Goal: Browse casually

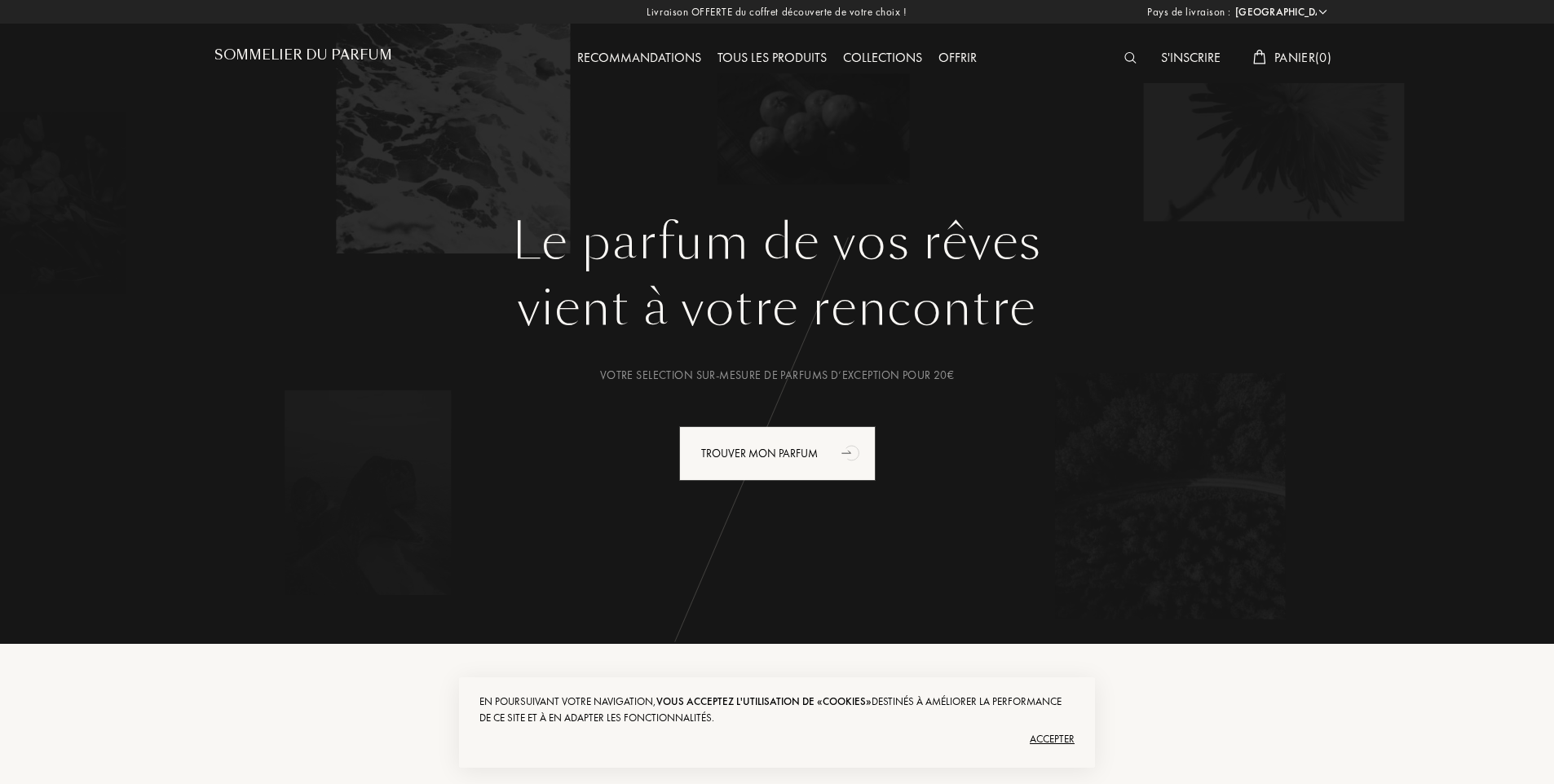
select select "FR"
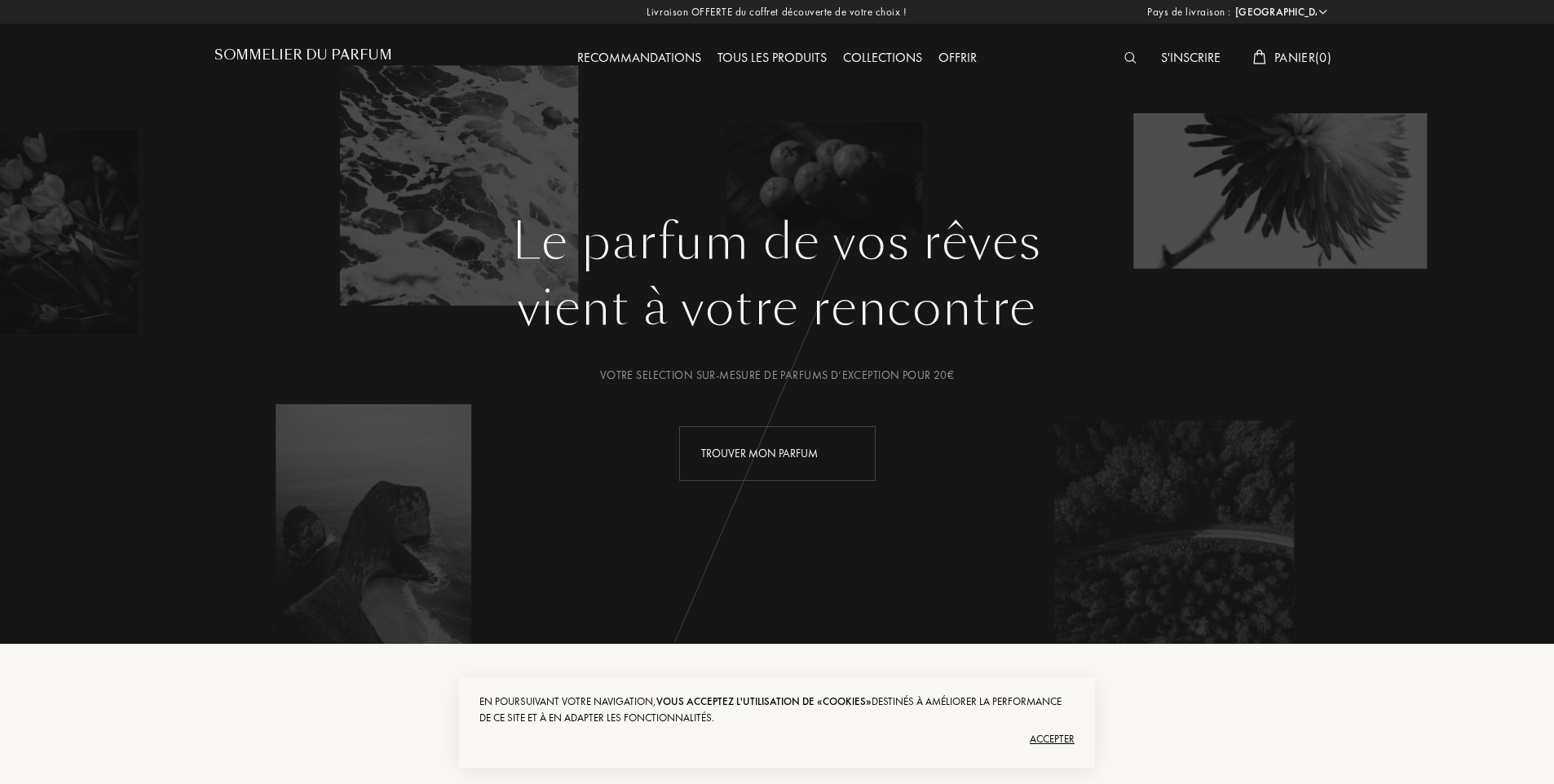
click at [1063, 728] on div "Accepter" at bounding box center [777, 739] width 596 height 26
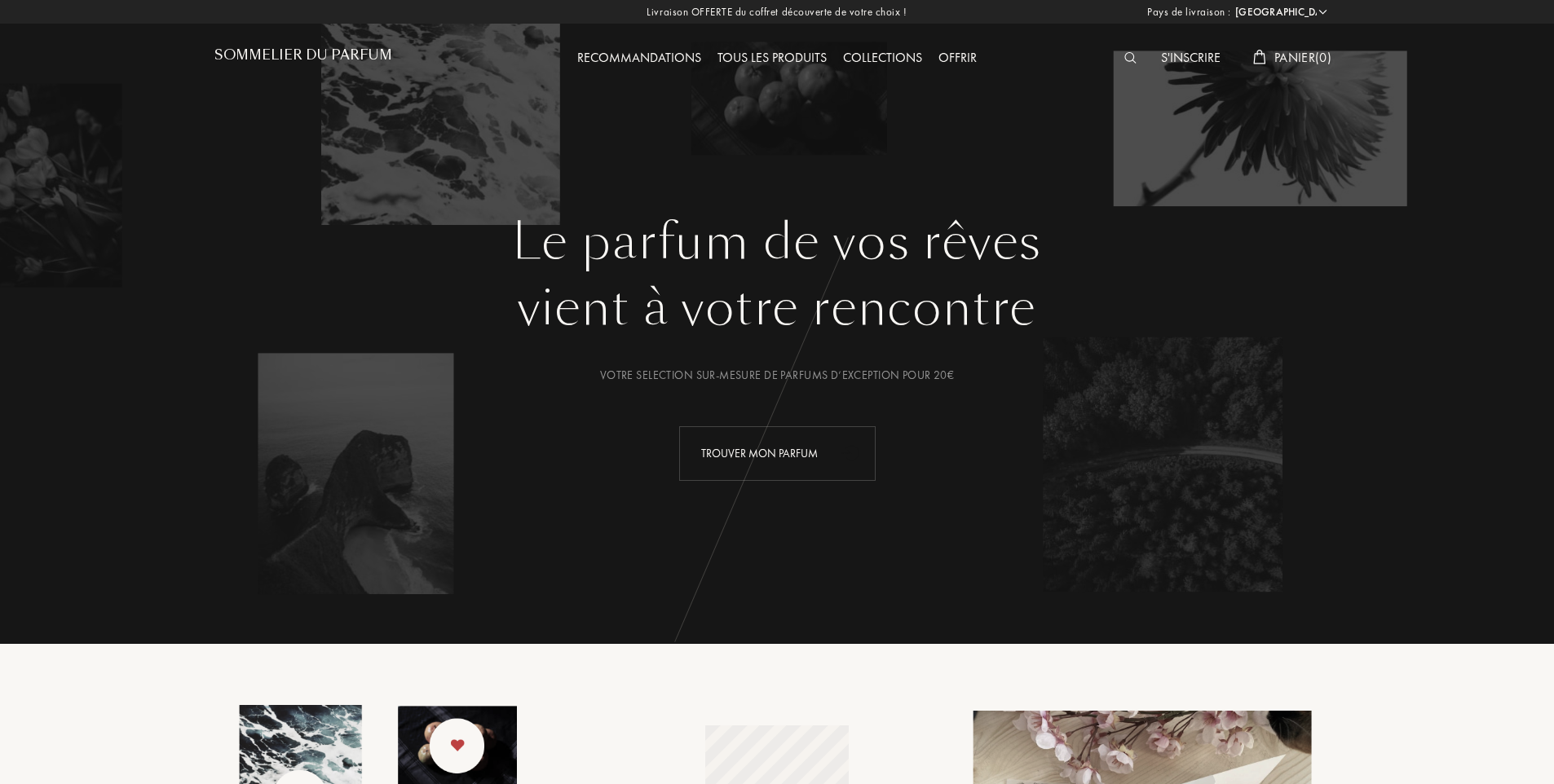
click at [321, 54] on h1 "Sommelier du Parfum" at bounding box center [304, 55] width 178 height 15
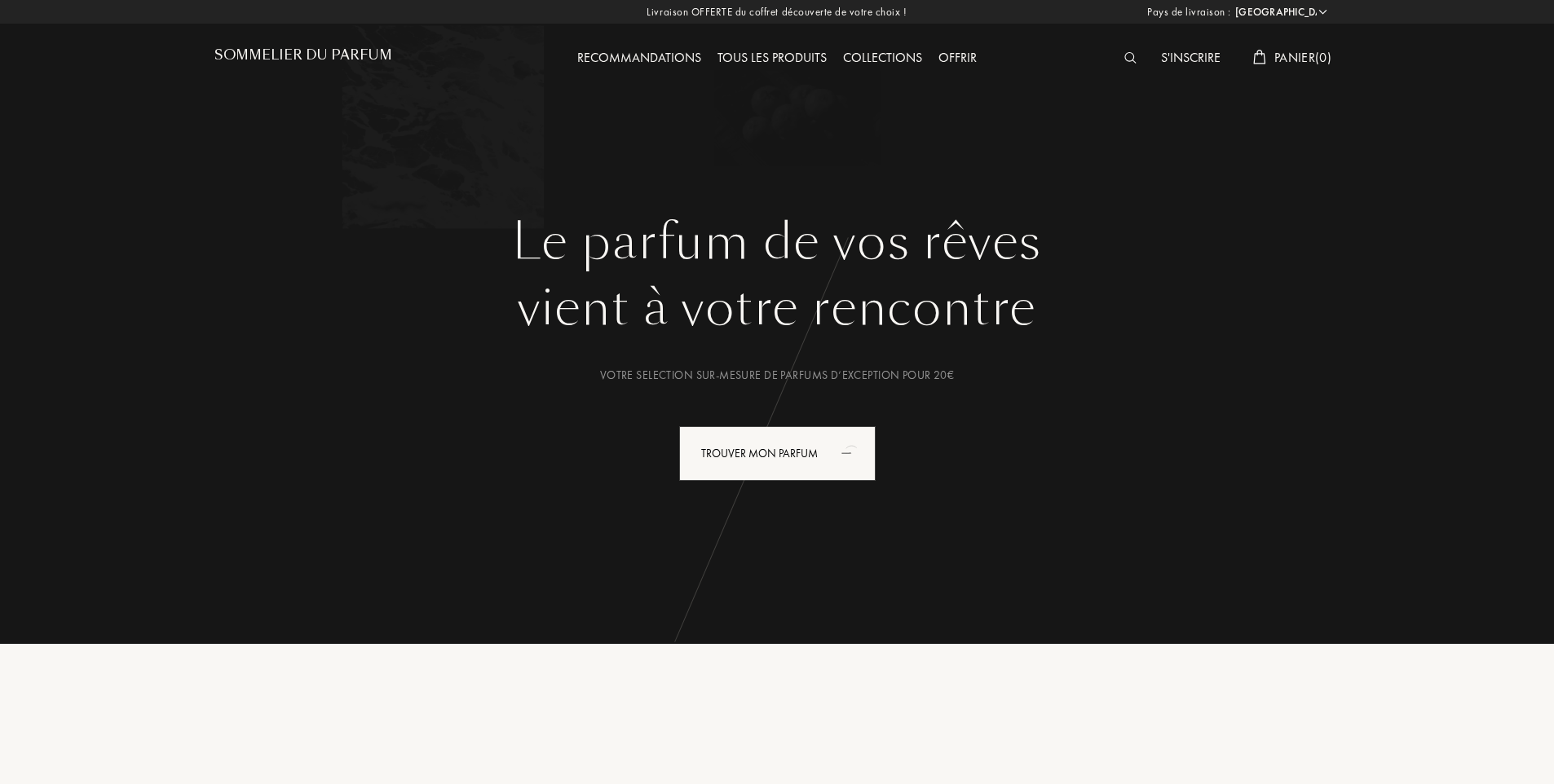
select select "FR"
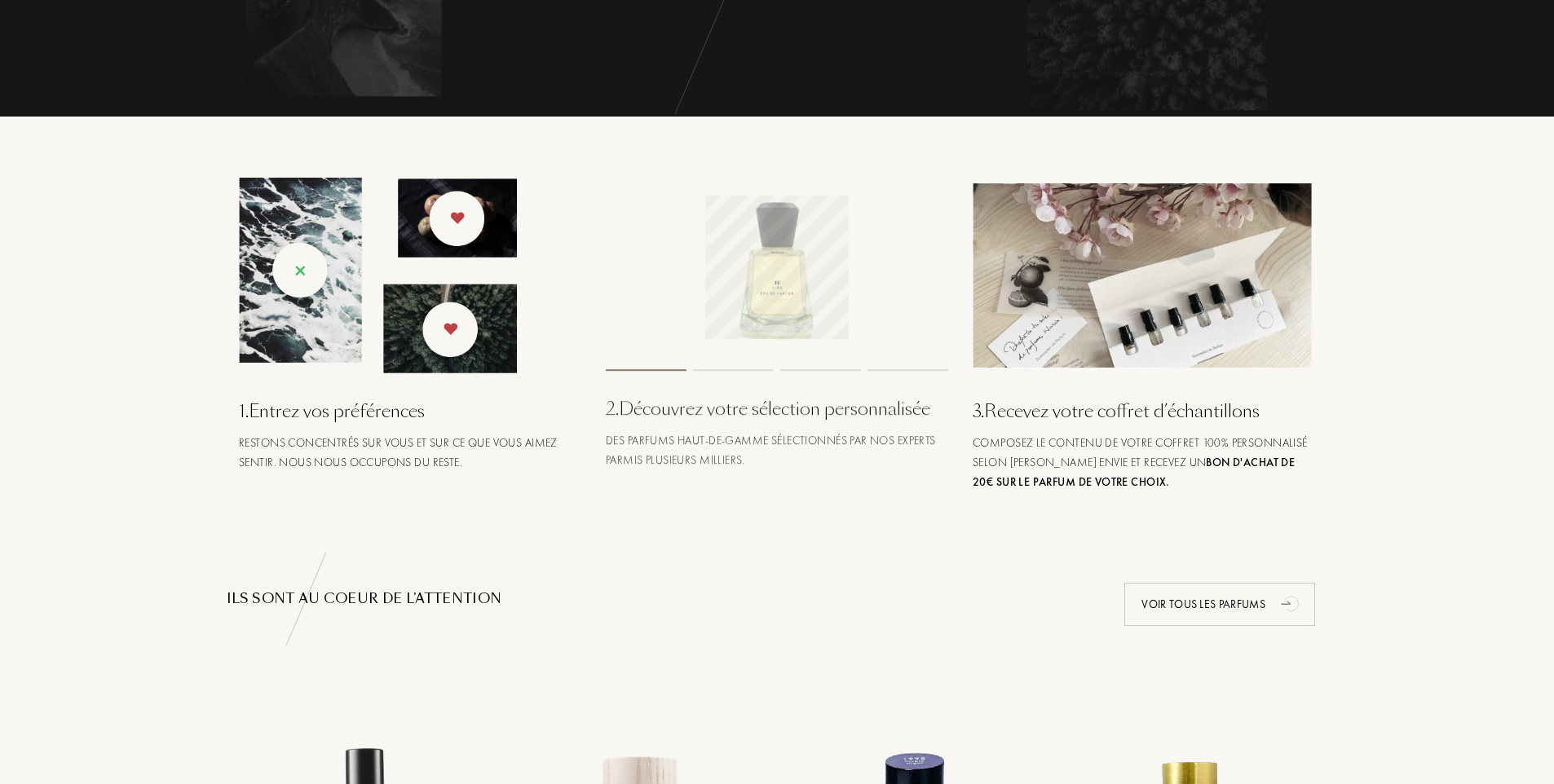
scroll to position [571, 0]
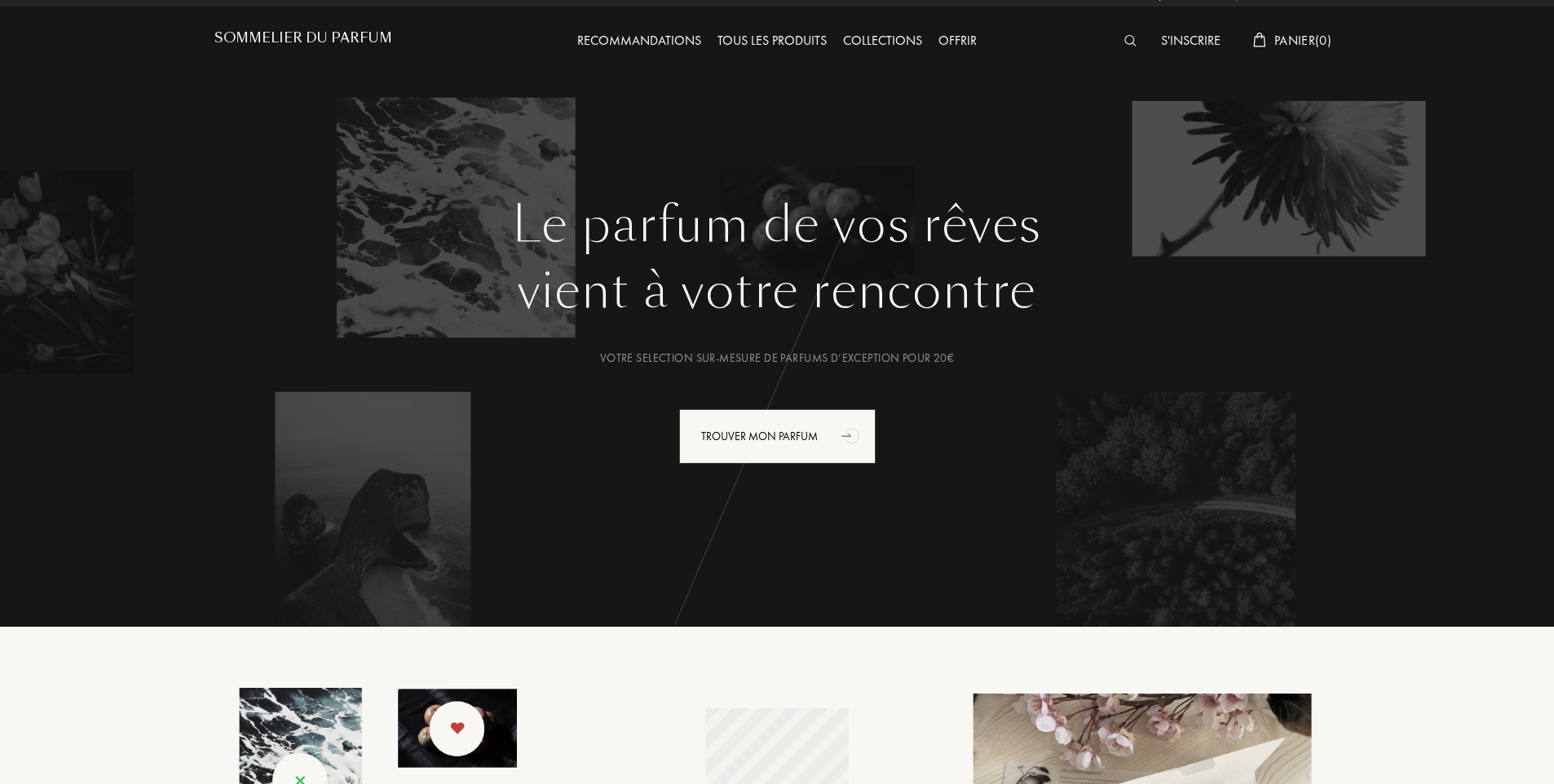
scroll to position [0, 0]
